Goal: Task Accomplishment & Management: Use online tool/utility

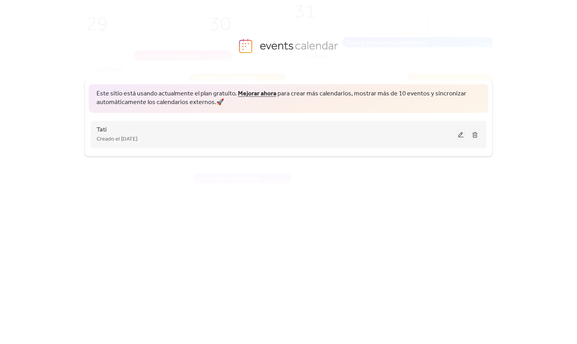
click at [137, 135] on span "Creado el [DATE]" at bounding box center [117, 139] width 41 height 9
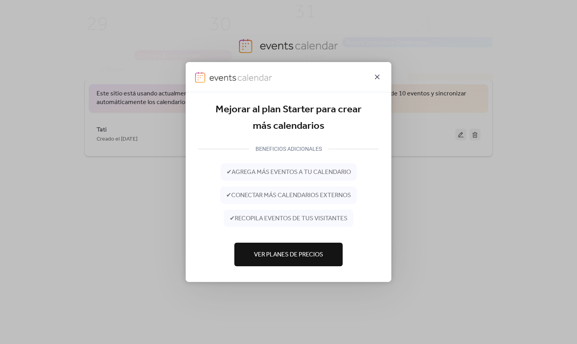
click at [376, 76] on icon at bounding box center [376, 76] width 9 height 9
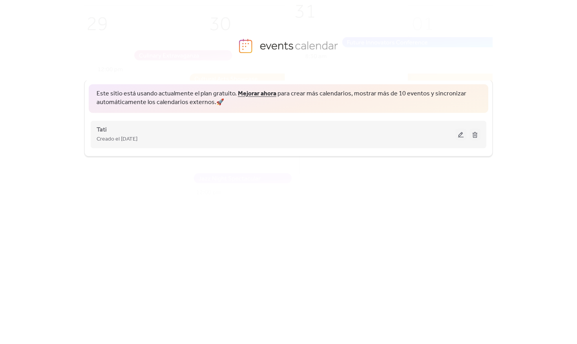
click at [262, 140] on div "Creado el [DATE]" at bounding box center [276, 138] width 359 height 9
click at [458, 131] on button at bounding box center [460, 134] width 11 height 12
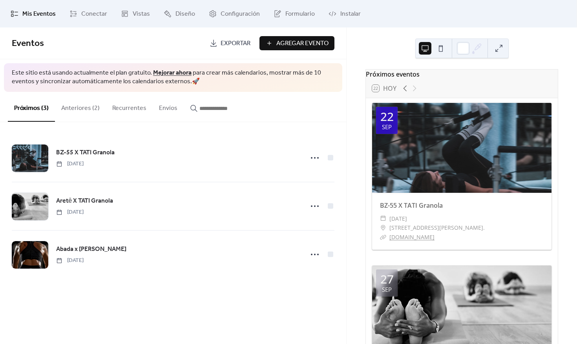
click at [230, 46] on span "Exportar" at bounding box center [236, 43] width 30 height 9
click at [228, 44] on span "Exportar" at bounding box center [236, 43] width 30 height 9
click at [444, 2] on div "Mis Eventos Conectar Vistas Diseño Configuración Formulario Instalar" at bounding box center [288, 13] width 577 height 27
click at [93, 16] on span "Conectar" at bounding box center [94, 13] width 26 height 9
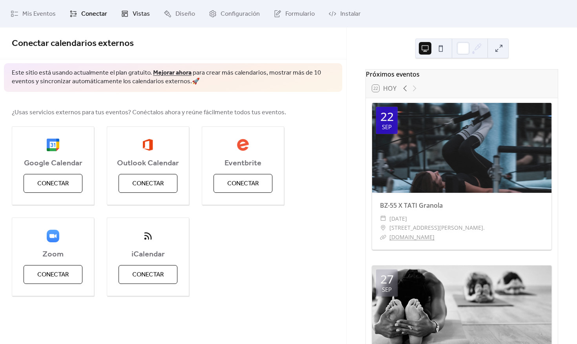
click at [133, 14] on span "Vistas" at bounding box center [141, 13] width 17 height 9
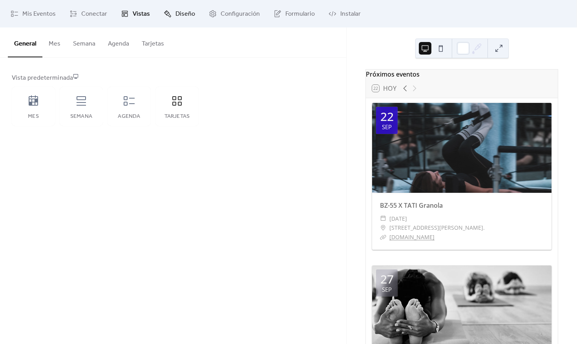
click at [184, 14] on span "Diseño" at bounding box center [185, 13] width 20 height 9
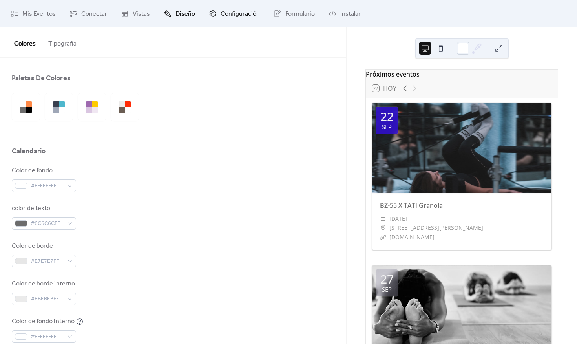
click at [241, 18] on span "Configuración" at bounding box center [240, 13] width 39 height 9
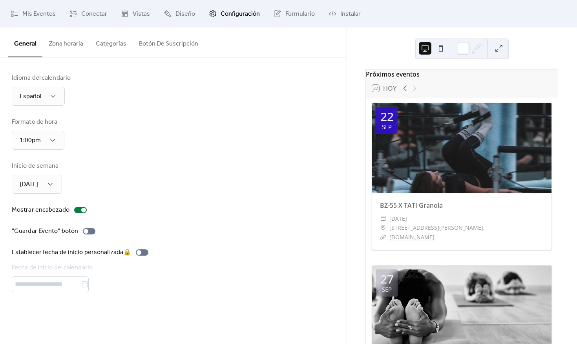
click at [114, 46] on button "Categorías" at bounding box center [110, 41] width 43 height 29
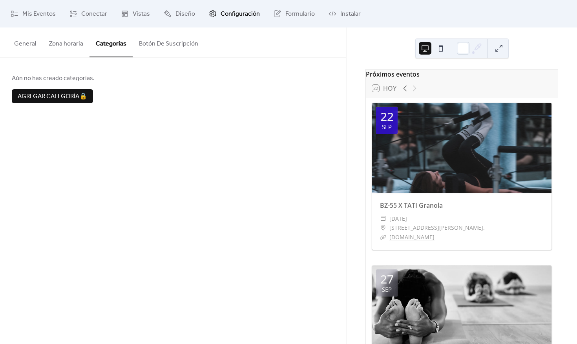
click at [169, 44] on button "Botón De Suscripción" at bounding box center [169, 41] width 72 height 29
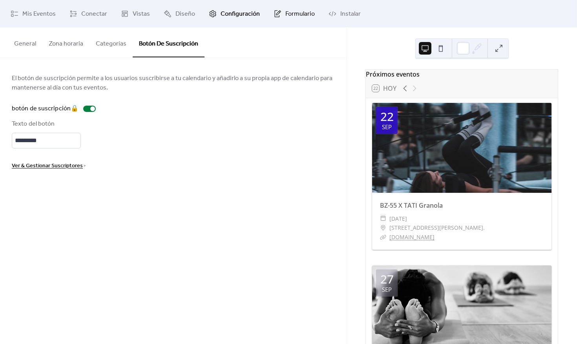
click at [289, 18] on span "Formulario" at bounding box center [299, 13] width 29 height 9
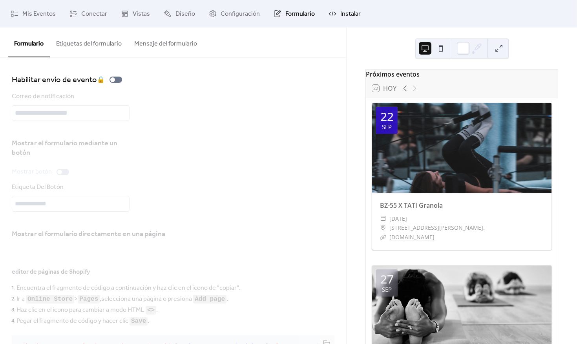
click at [342, 12] on span "Instalar" at bounding box center [350, 13] width 20 height 9
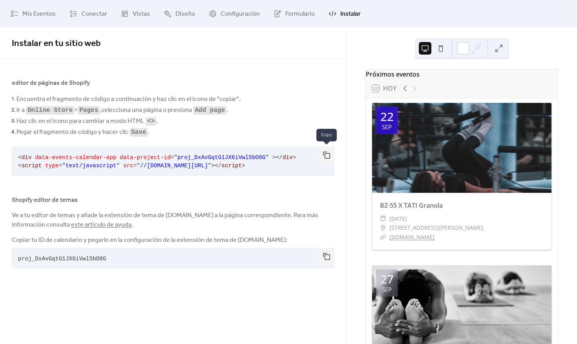
click at [329, 155] on button "button" at bounding box center [327, 154] width 16 height 17
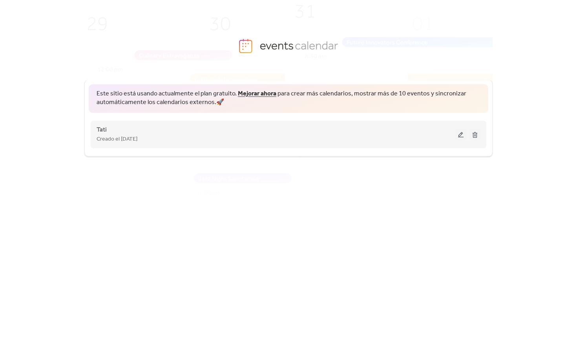
click at [169, 131] on div "Tati Creado el [DATE]" at bounding box center [276, 134] width 359 height 19
click at [461, 136] on button at bounding box center [460, 134] width 11 height 12
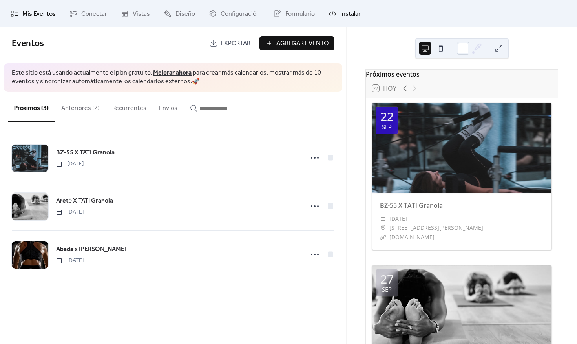
click at [344, 14] on span "Instalar" at bounding box center [350, 13] width 20 height 9
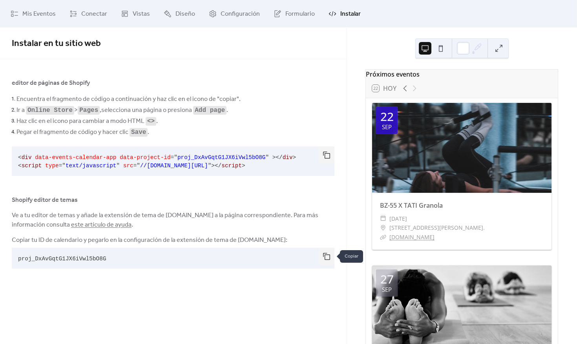
click at [324, 257] on button "button" at bounding box center [327, 256] width 16 height 17
click at [324, 153] on button "button" at bounding box center [327, 154] width 16 height 17
